Goal: Ask a question: Seek information or help from site administrators or community

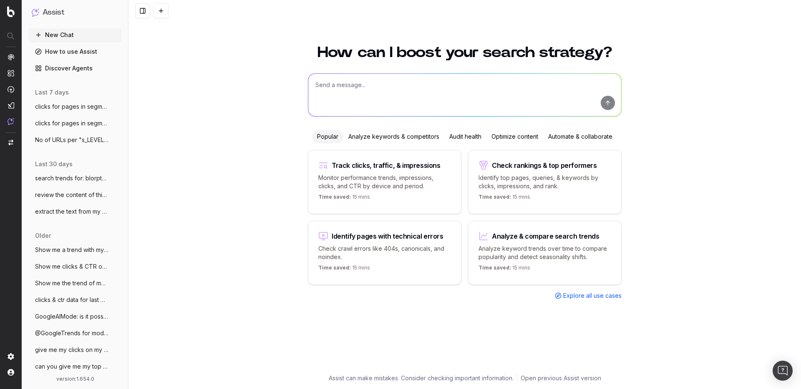
click at [78, 108] on span "clicks for pages in segmentation s_LEVEL" at bounding box center [71, 107] width 73 height 8
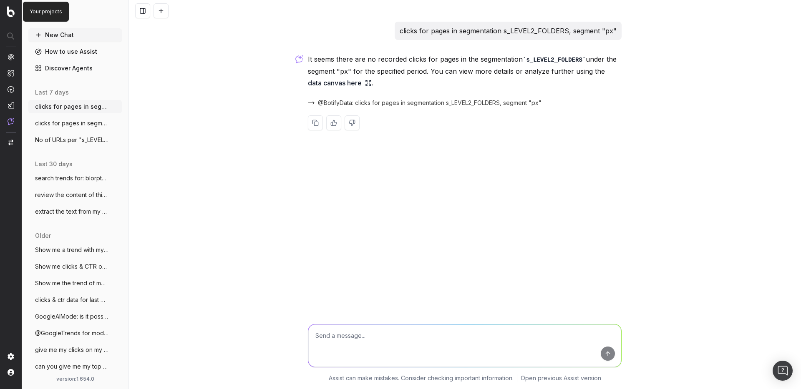
click at [13, 13] on img at bounding box center [11, 11] width 8 height 11
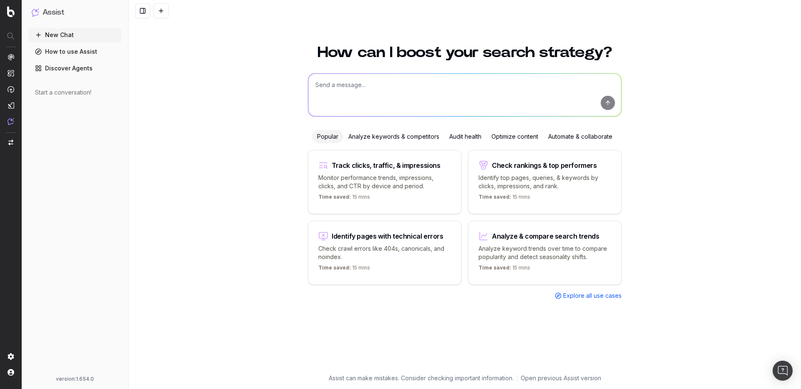
click at [247, 99] on div "How can I boost your search strategy? Popular Analyze keywords & competitors Au…" at bounding box center [464, 212] width 672 height 354
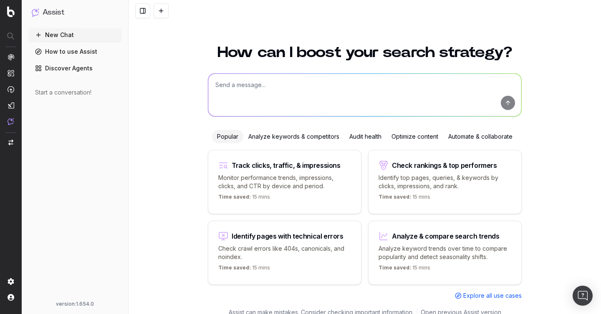
click at [576, 55] on div "How can I boost your search strategy? Popular Analyze keywords & competitors Au…" at bounding box center [364, 179] width 472 height 289
click at [71, 125] on div "New Chat How to use Assist Discover Agents Start a conversation!" at bounding box center [74, 162] width 93 height 269
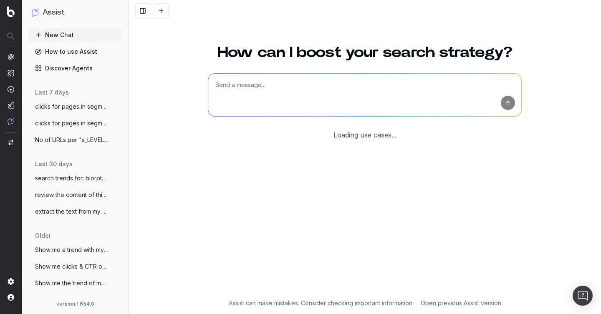
scroll to position [9, 0]
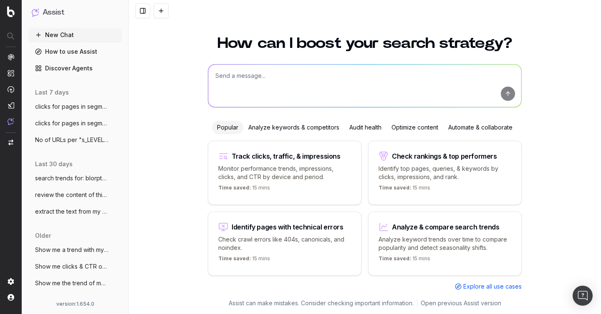
click at [72, 40] on button "New Chat" at bounding box center [74, 34] width 93 height 13
click at [72, 37] on button "New Chat" at bounding box center [74, 34] width 93 height 13
click at [73, 104] on span "clicks for pages in segmentation s_LEVEL" at bounding box center [71, 107] width 73 height 8
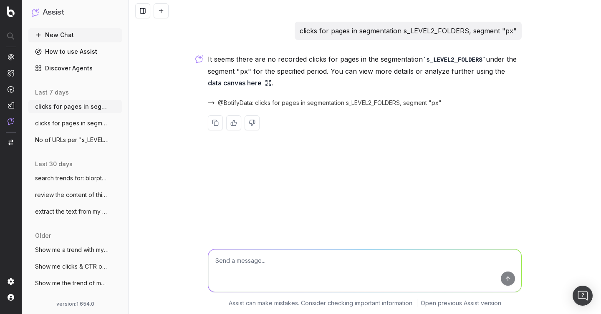
click at [347, 191] on div "clicks for pages in segmentation s_LEVEL2_FOLDERS, segment "px" It seems there …" at bounding box center [364, 157] width 472 height 314
